Goal: Check status: Check status

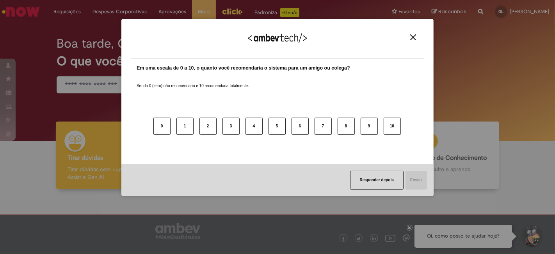
click at [409, 37] on button "Close" at bounding box center [413, 37] width 11 height 7
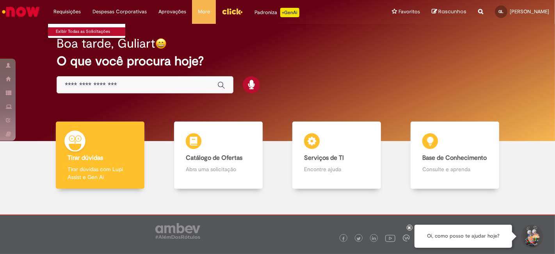
click at [72, 30] on link "Exibir Todas as Solicitações" at bounding box center [91, 31] width 86 height 9
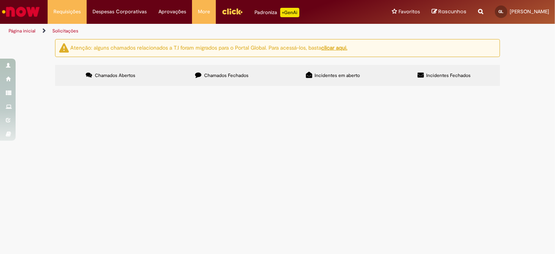
click at [252, 77] on label "Chamados Fechados" at bounding box center [221, 75] width 111 height 21
click at [0, 0] on td "Valor incorreto de pagamento 5,95" at bounding box center [0, 0] width 0 height 0
click at [0, 0] on img "recolher o estado da solicitação" at bounding box center [0, 0] width 0 height 0
click at [0, 0] on td "Alocação de depósito - Pagamentos BR" at bounding box center [0, 0] width 0 height 0
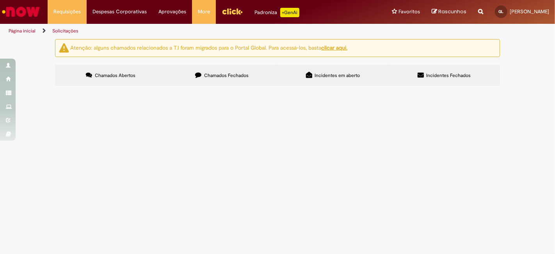
click at [0, 0] on td "Alocação de depósito - Pagamentos BR" at bounding box center [0, 0] width 0 height 0
click at [0, 0] on img "recolher o estado da solicitação" at bounding box center [0, 0] width 0 height 0
click at [0, 0] on td "Valor incorreto de pagamento 5,95" at bounding box center [0, 0] width 0 height 0
click at [0, 0] on td at bounding box center [0, 0] width 0 height 0
click at [0, 0] on span "Alocação de depósito - Pagamentos BR" at bounding box center [0, 0] width 0 height 0
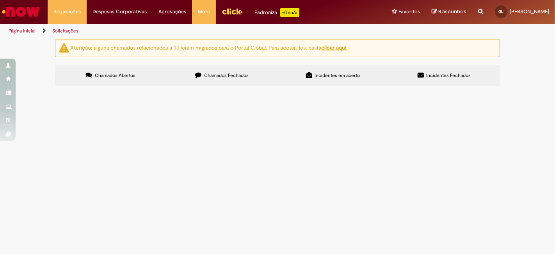
click at [0, 0] on span "Alocação de depósito - Pagamentos BR" at bounding box center [0, 0] width 0 height 0
click at [0, 0] on td "Valor incorreto de pagamento 5,95" at bounding box center [0, 0] width 0 height 0
click at [0, 0] on span "R12789613" at bounding box center [0, 0] width 0 height 0
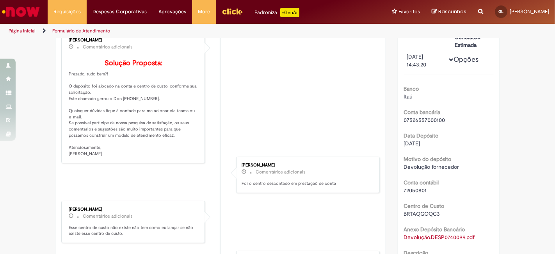
click at [81, 85] on ul "Sistema Comentários adicionais Solução proposta aceita automaticamente, devido …" at bounding box center [220, 222] width 319 height 498
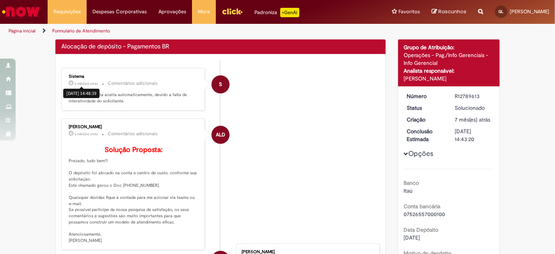
click at [81, 85] on span "6 mês(es) atrás" at bounding box center [86, 83] width 23 height 5
click at [307, 105] on li "S Sistema 6 mês(es) atrás 6 meses atrás [DATE] 14:48:39 Comentários adicionais …" at bounding box center [220, 89] width 319 height 43
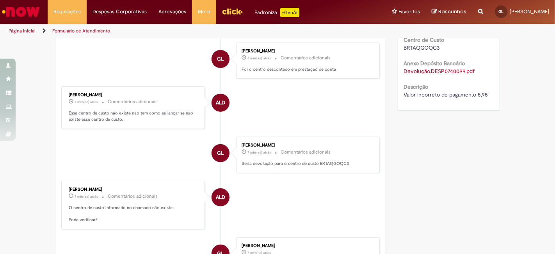
scroll to position [217, 0]
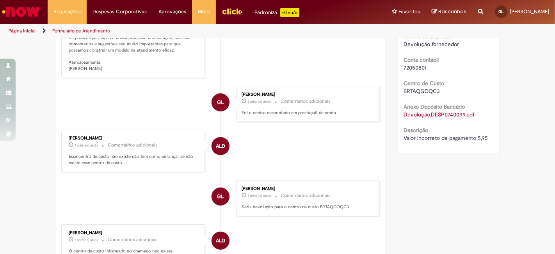
click at [434, 111] on link "Devolução.DESP0740099.pdf" at bounding box center [439, 114] width 71 height 7
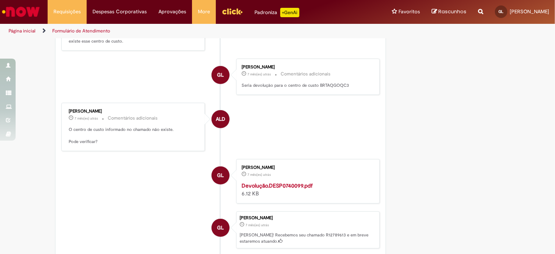
scroll to position [391, 0]
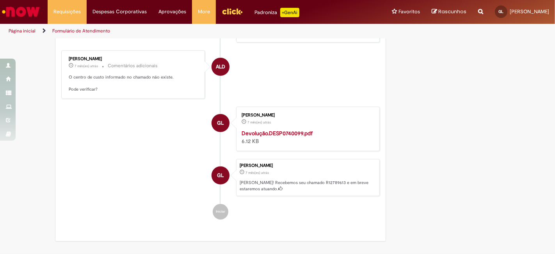
click at [267, 137] on strong "Devolução.DESP0740099.pdf" at bounding box center [277, 133] width 71 height 7
